Goal: Information Seeking & Learning: Learn about a topic

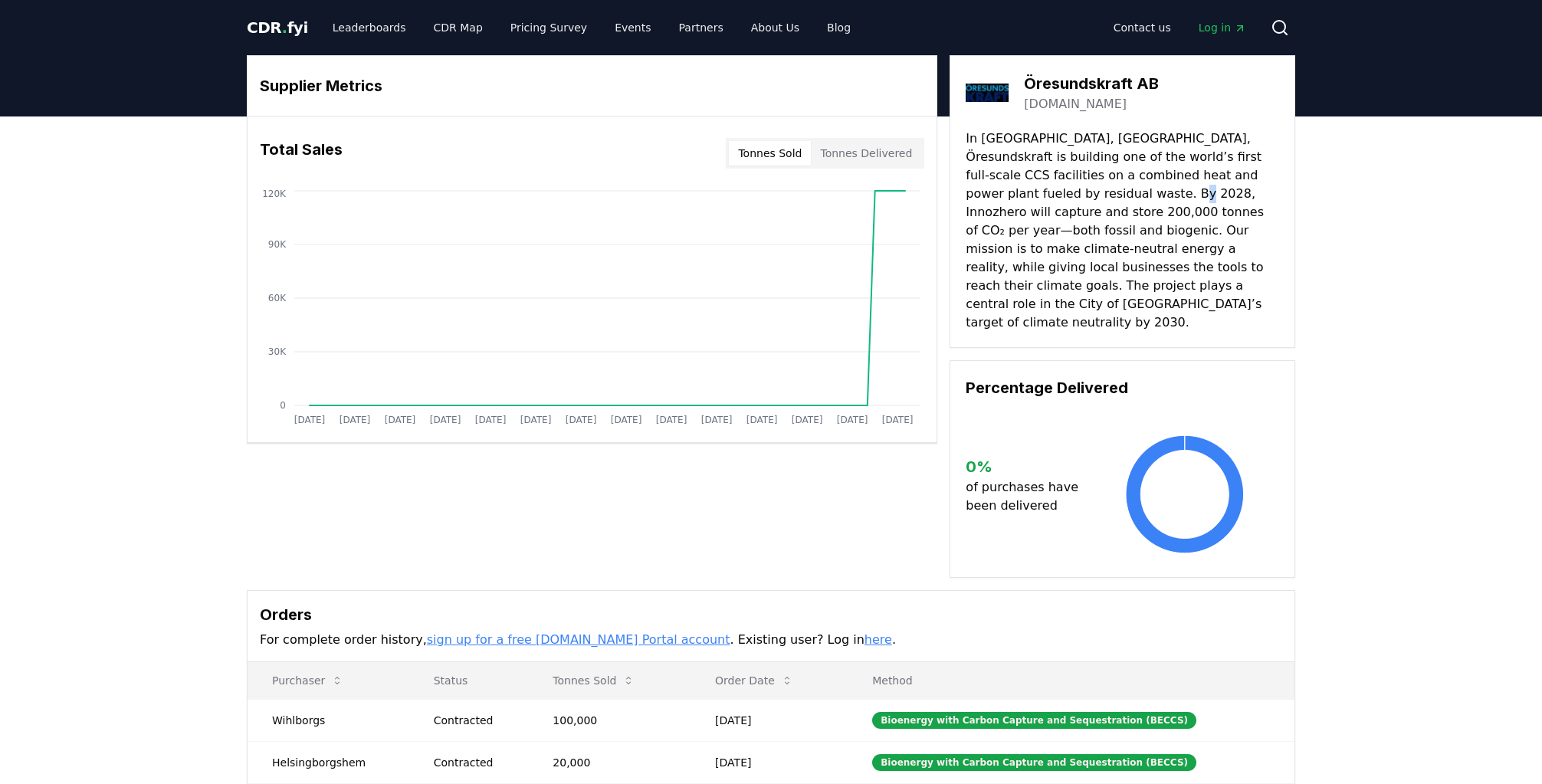
click at [1108, 193] on p "In [GEOGRAPHIC_DATA], [GEOGRAPHIC_DATA], Öresundskraft is building one of the w…" at bounding box center [1122, 231] width 313 height 202
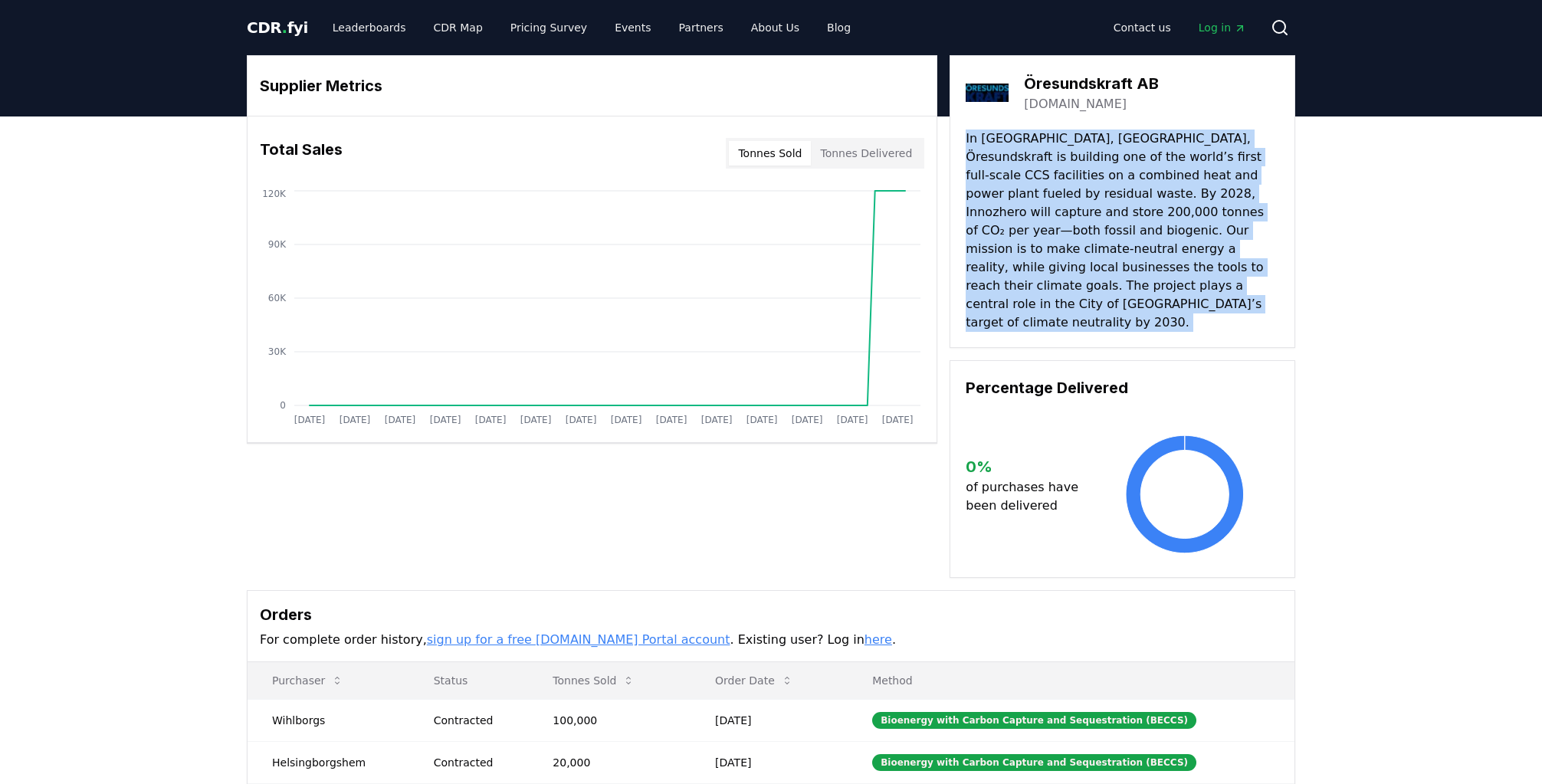
click at [1109, 193] on p "In [GEOGRAPHIC_DATA], [GEOGRAPHIC_DATA], Öresundskraft is building one of the w…" at bounding box center [1122, 231] width 313 height 202
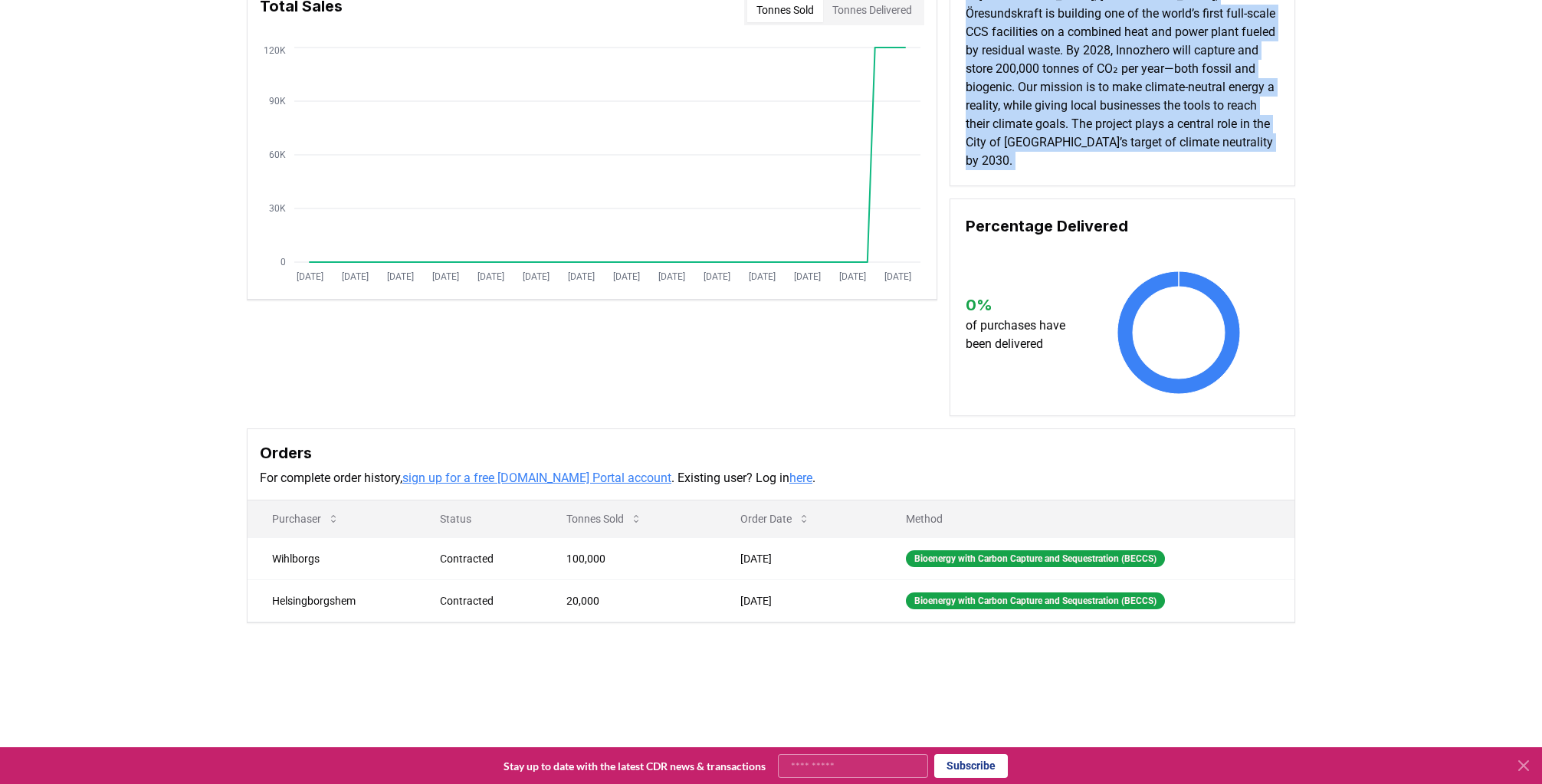
scroll to position [154, 0]
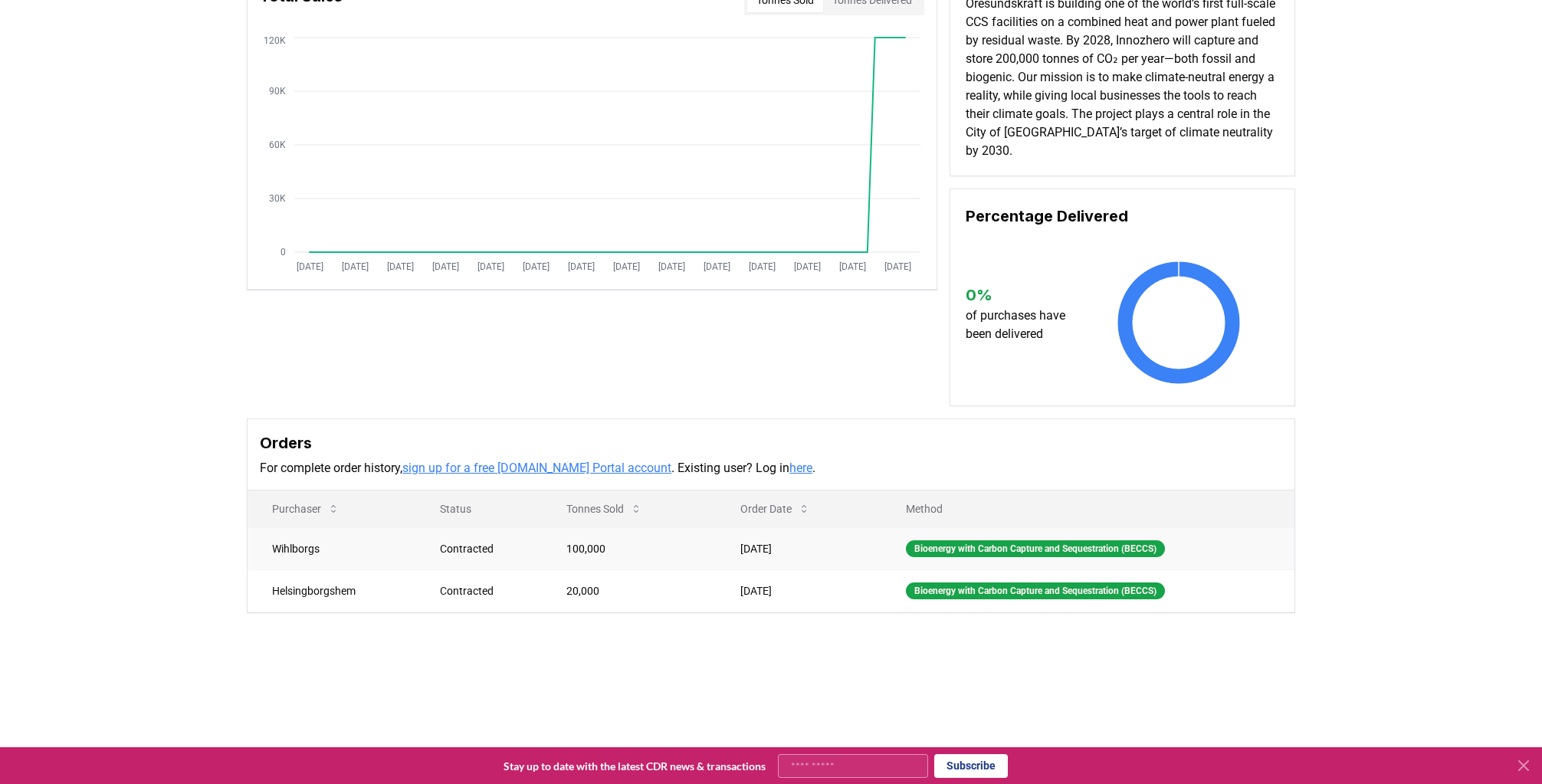
click at [582, 545] on td "100,000" at bounding box center [628, 548] width 174 height 42
click at [581, 545] on td "100,000" at bounding box center [628, 548] width 174 height 42
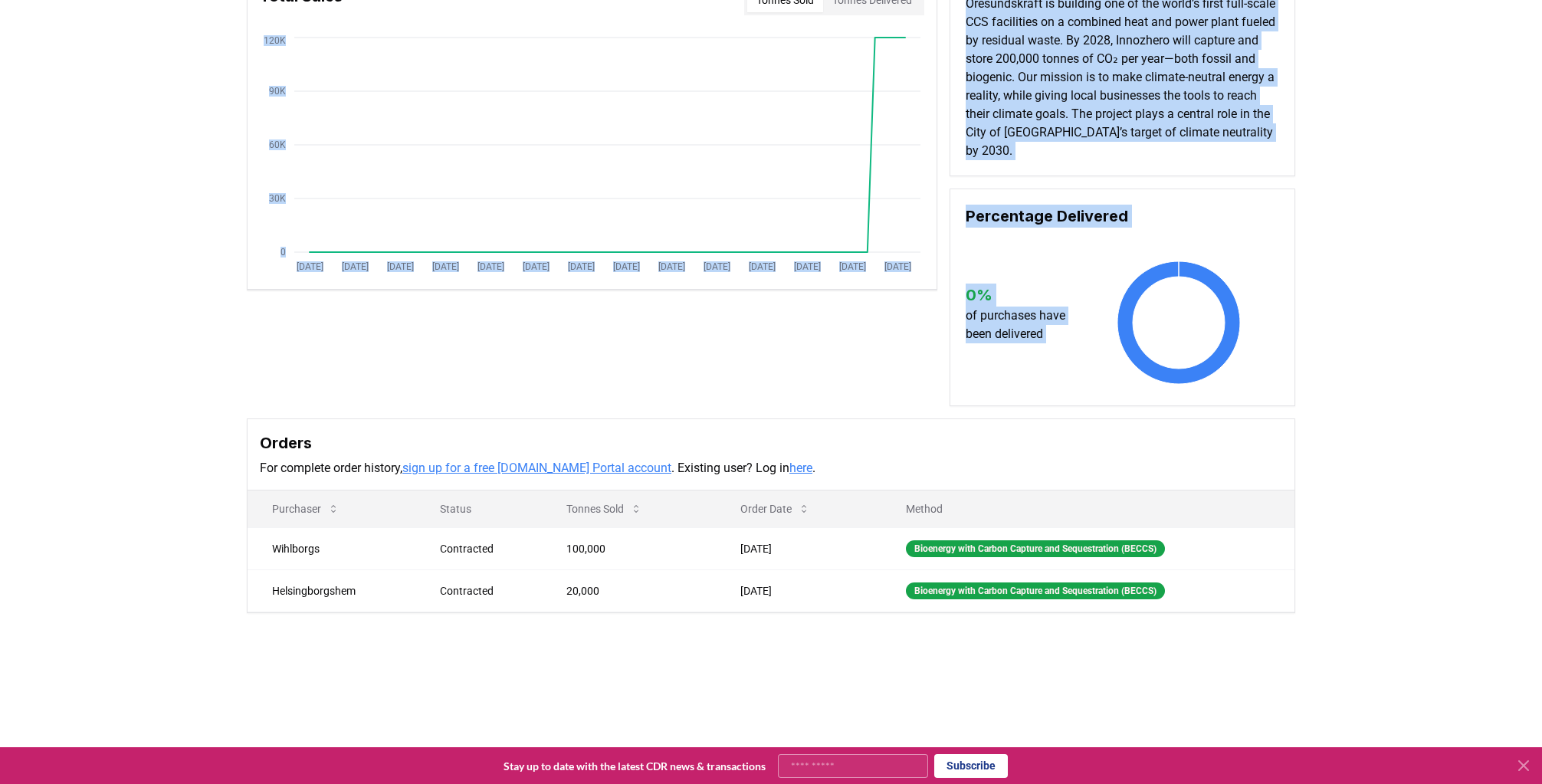
click at [168, 411] on div "Supplier Metrics Total Sales Tonnes Sold Tonnes Delivered [DATE] [DATE] [DATE] …" at bounding box center [771, 319] width 1542 height 711
click at [181, 412] on div "Supplier Metrics Total Sales Tonnes Sold Tonnes Delivered [DATE] [DATE] [DATE] …" at bounding box center [771, 319] width 1542 height 711
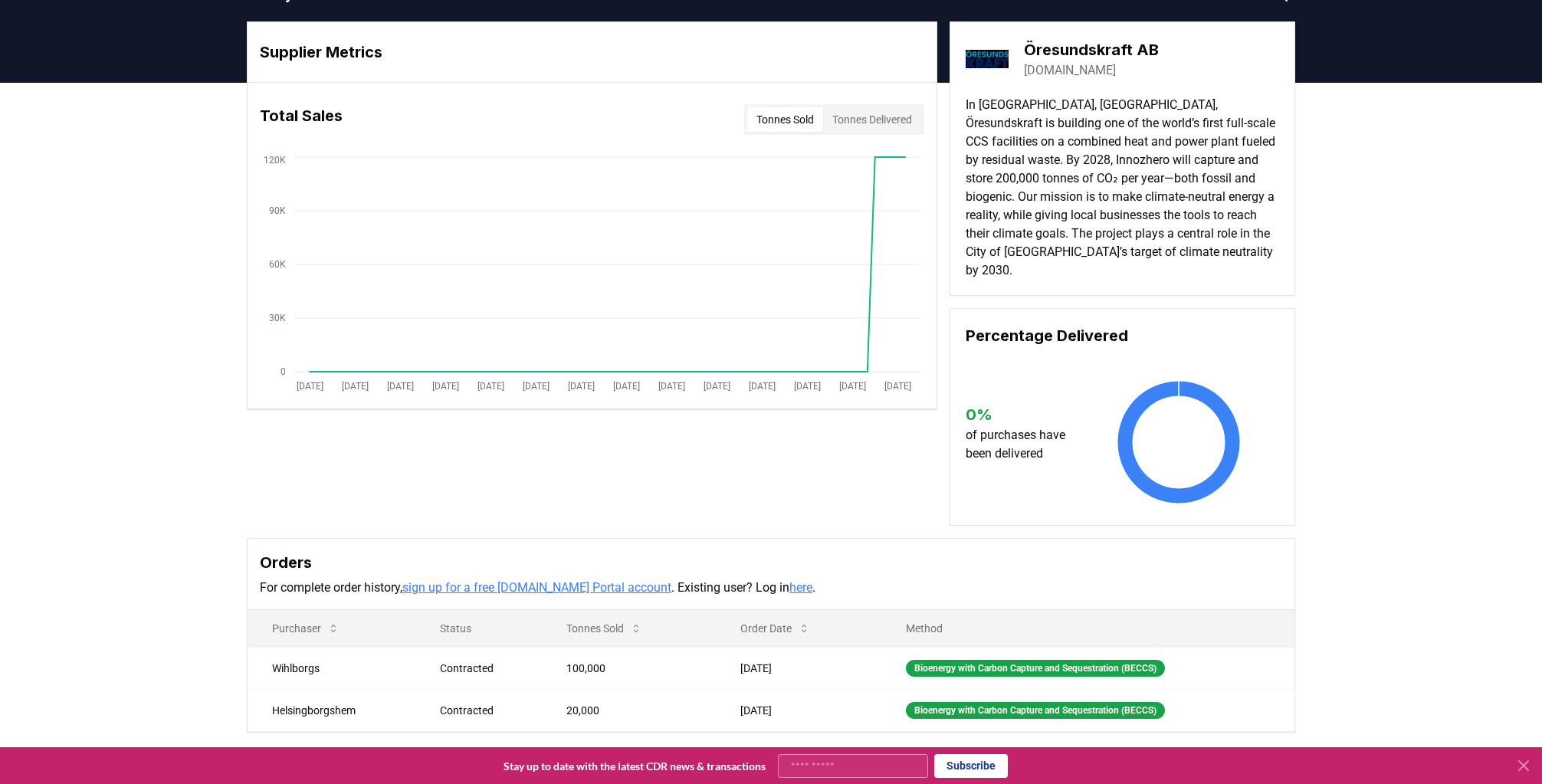
scroll to position [110, 0]
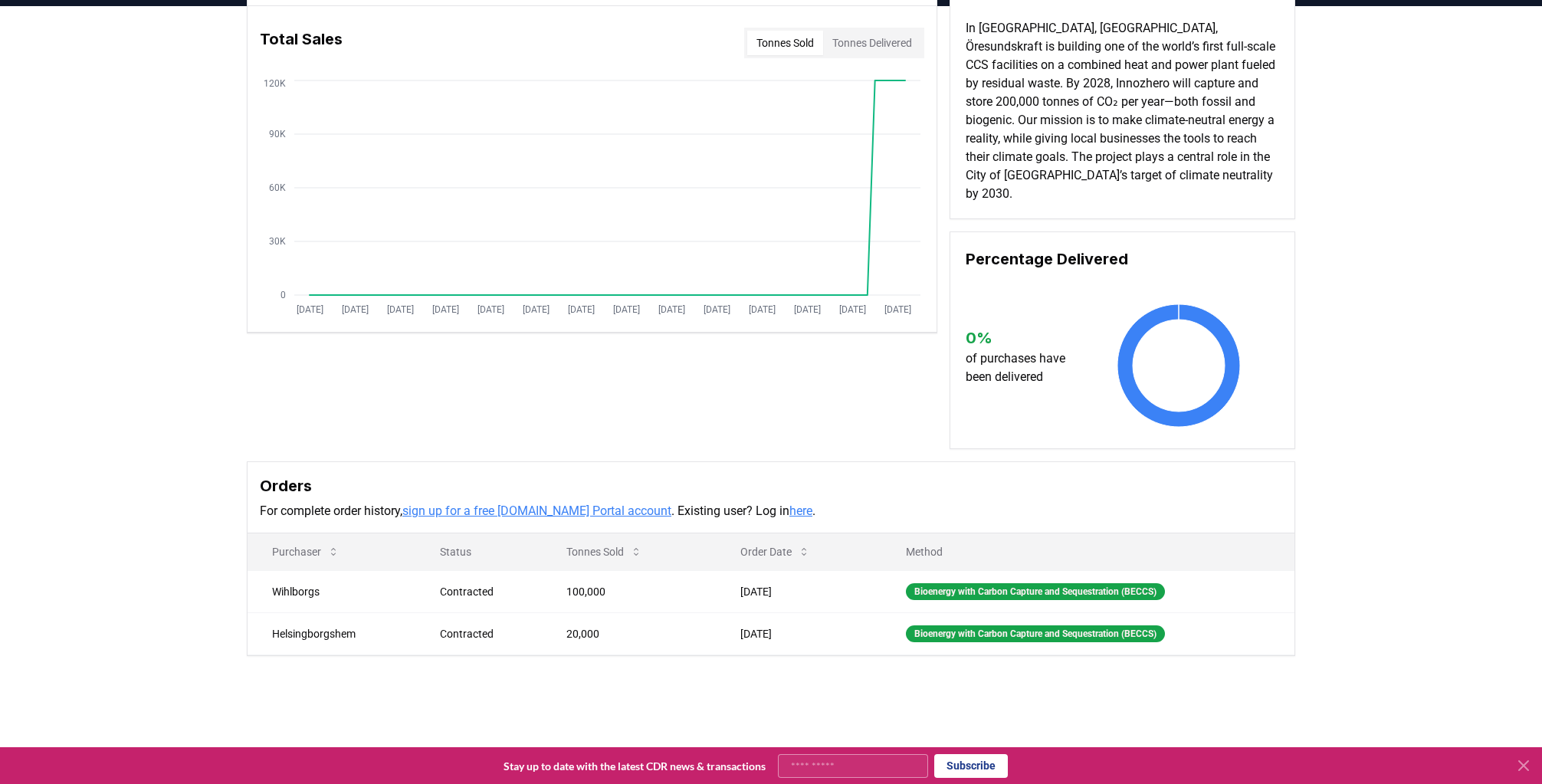
click at [69, 327] on div "Supplier Metrics Total Sales Tonnes Sold Tonnes Delivered [DATE] [DATE] [DATE] …" at bounding box center [771, 361] width 1542 height 711
click at [89, 344] on div "Supplier Metrics Total Sales Tonnes Sold Tonnes Delivered [DATE] [DATE] [DATE] …" at bounding box center [771, 361] width 1542 height 711
click at [1169, 710] on div "Supplier Metrics Total Sales Tonnes Sold Tonnes Delivered [DATE] [DATE] [DATE] …" at bounding box center [771, 361] width 1542 height 711
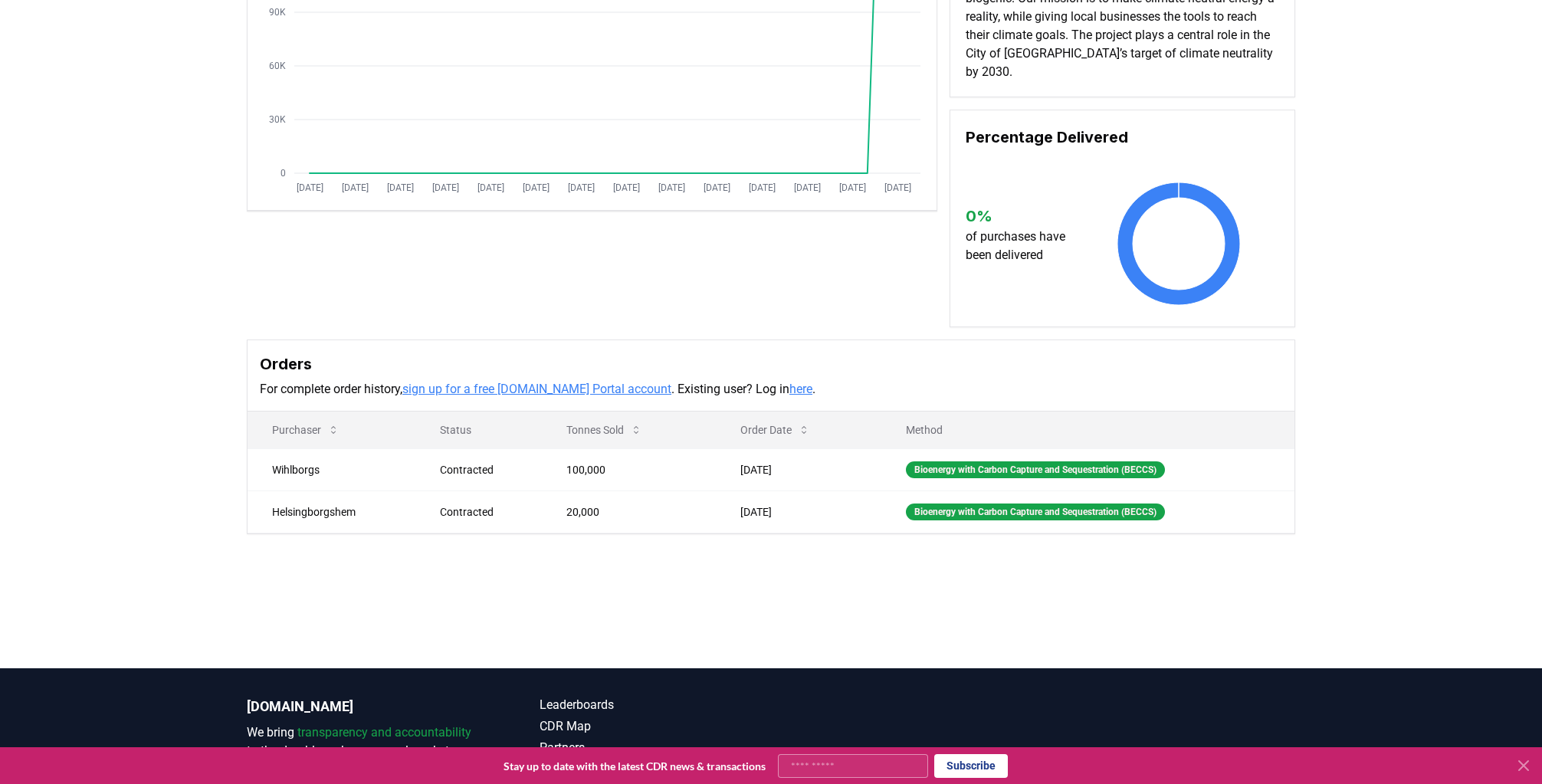
scroll to position [0, 0]
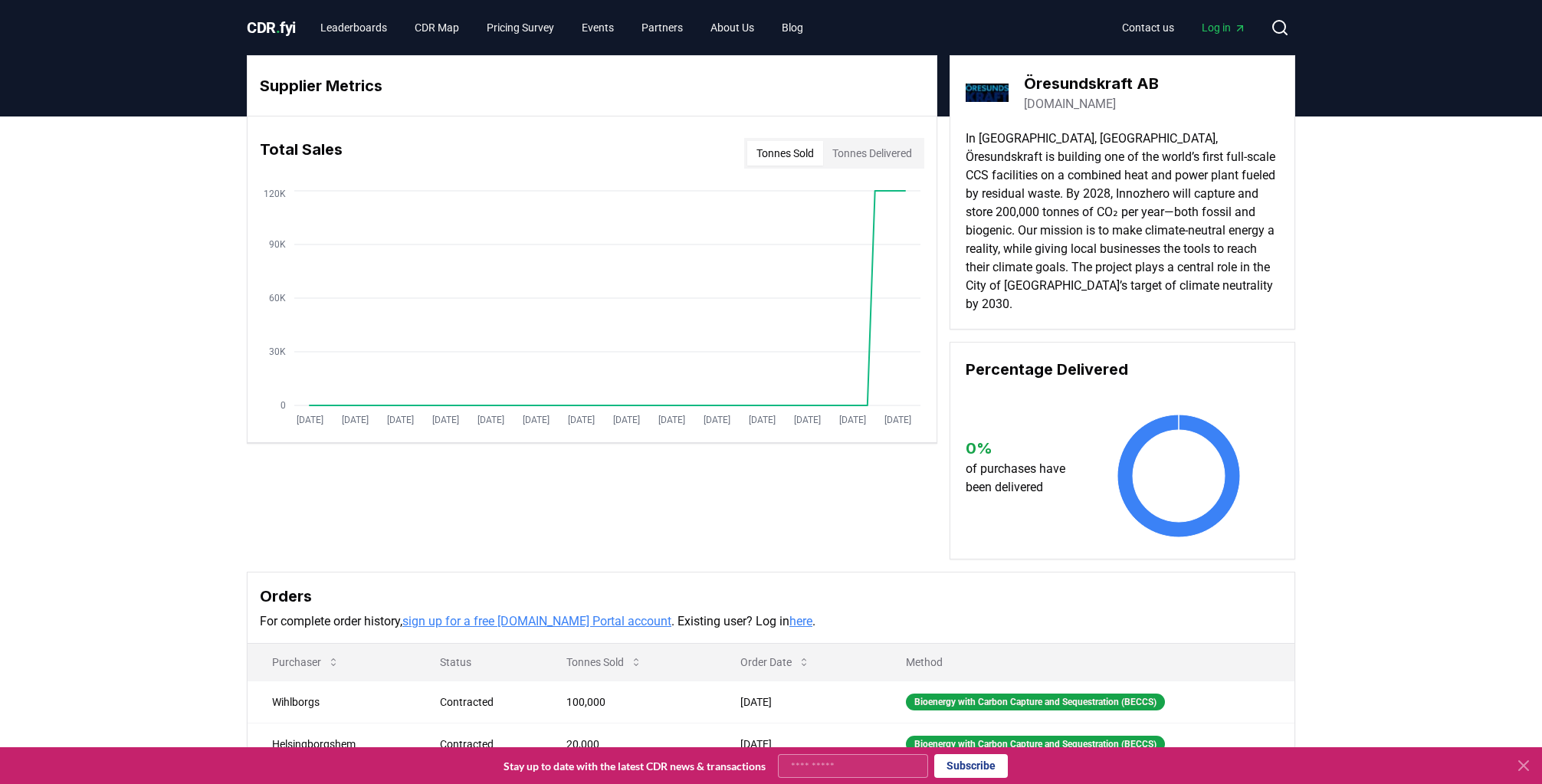
drag, startPoint x: 176, startPoint y: 280, endPoint x: 68, endPoint y: 17, distance: 284.3
click at [176, 280] on div "Supplier Metrics Total Sales Tonnes Sold Tonnes Delivered [DATE] [DATE] [DATE] …" at bounding box center [771, 472] width 1542 height 711
click at [69, 440] on div "Supplier Metrics Total Sales Tonnes Sold Tonnes Delivered [DATE] [DATE] [DATE] …" at bounding box center [771, 472] width 1542 height 711
drag, startPoint x: 94, startPoint y: 454, endPoint x: 80, endPoint y: 468, distance: 19.8
click at [83, 464] on div "Supplier Metrics Total Sales Tonnes Sold Tonnes Delivered [DATE] [DATE] [DATE] …" at bounding box center [771, 472] width 1542 height 711
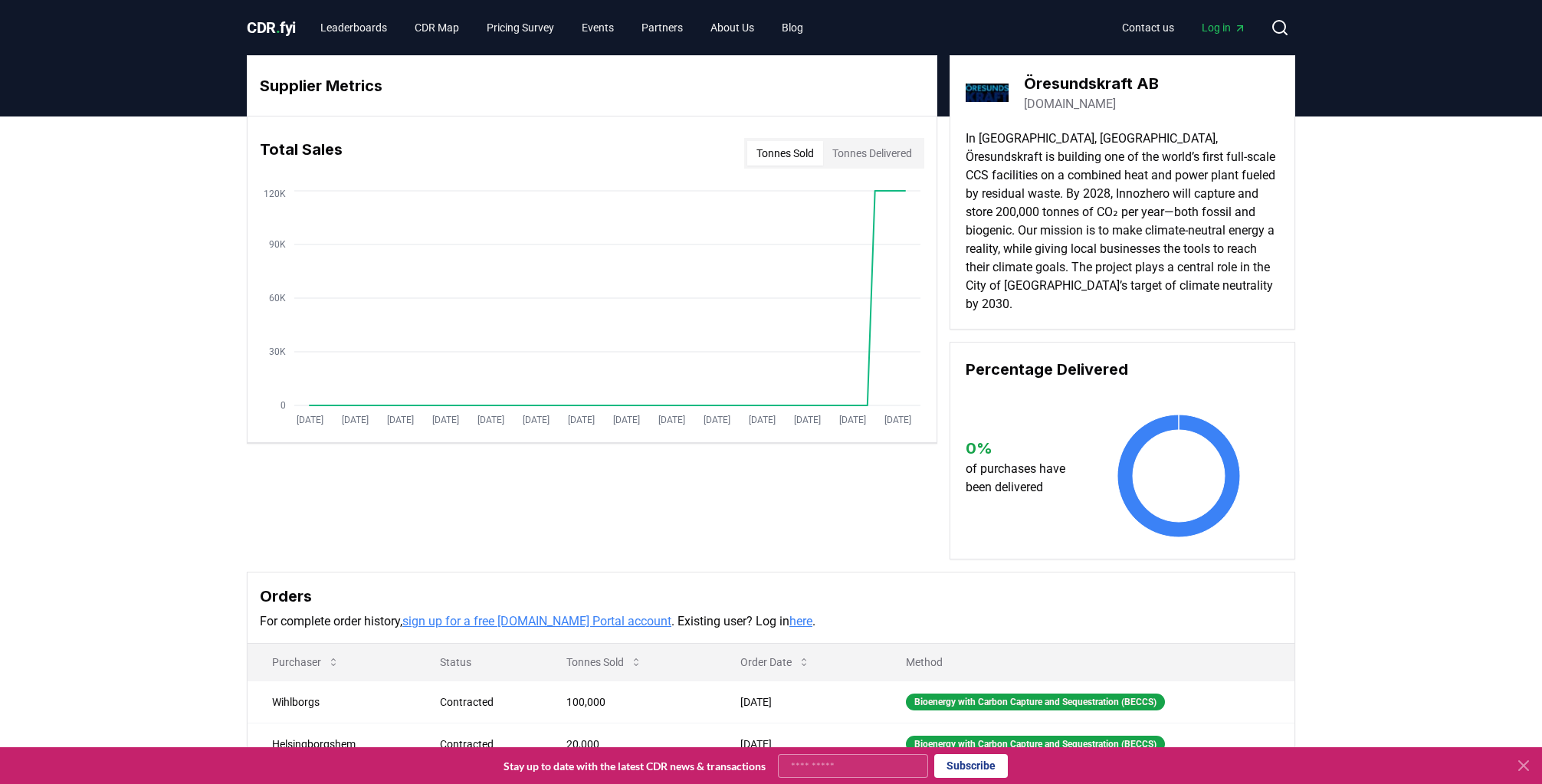
drag, startPoint x: 1392, startPoint y: 243, endPoint x: 1265, endPoint y: 158, distance: 152.8
click at [1392, 243] on div "Supplier Metrics Total Sales Tonnes Sold Tonnes Delivered [DATE] [DATE] [DATE] …" at bounding box center [771, 472] width 1542 height 711
